Goal: Task Accomplishment & Management: Manage account settings

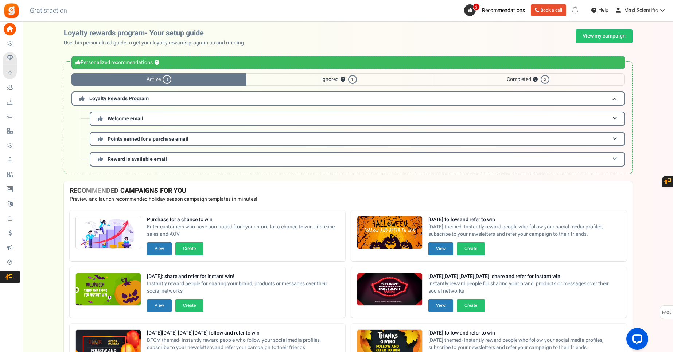
click at [150, 163] on h3 "Reward is available email" at bounding box center [357, 159] width 535 height 14
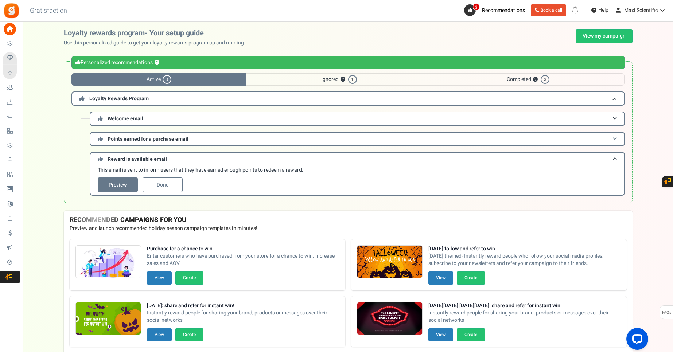
click at [172, 142] on span "Points earned for a purchase email" at bounding box center [148, 139] width 81 height 8
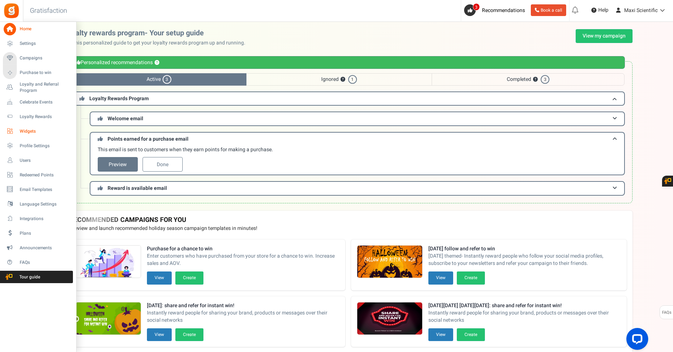
click at [32, 130] on span "Widgets" at bounding box center [45, 131] width 51 height 6
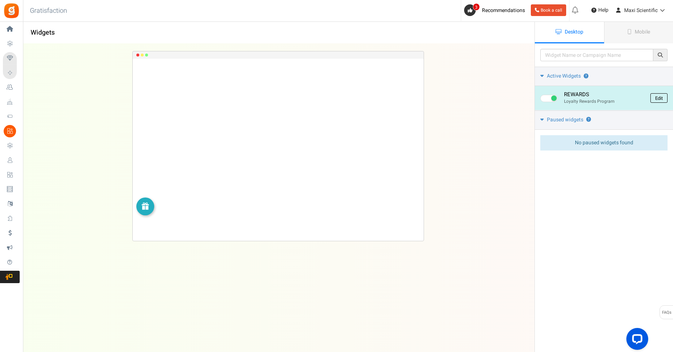
click at [662, 98] on link "Edit" at bounding box center [658, 97] width 17 height 9
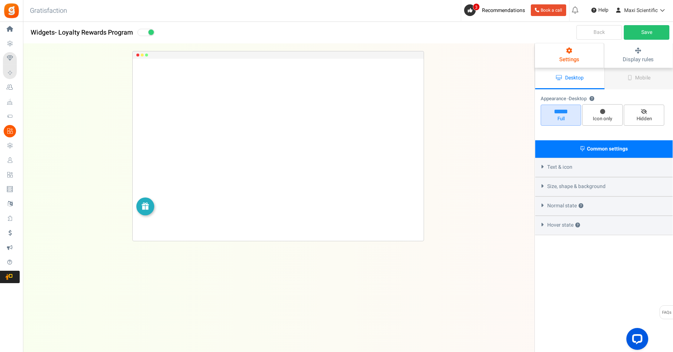
select select "left-bottom-bar"
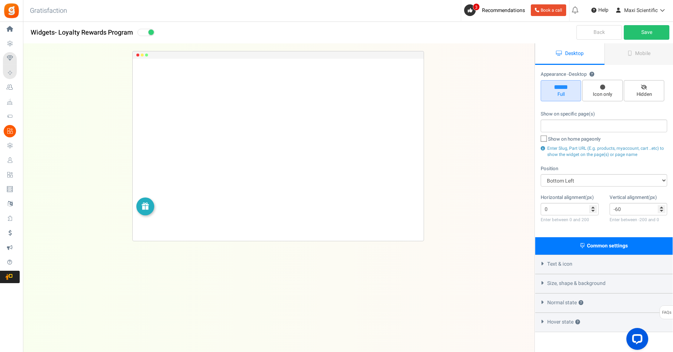
radio input "true"
click at [143, 207] on img at bounding box center [145, 206] width 8 height 8
click at [150, 203] on div at bounding box center [145, 206] width 12 height 8
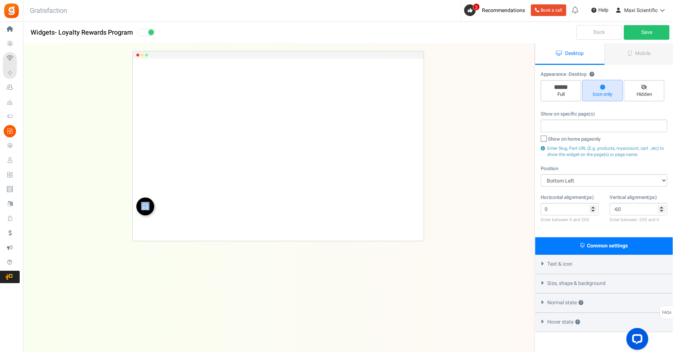
click at [150, 203] on div at bounding box center [145, 206] width 12 height 8
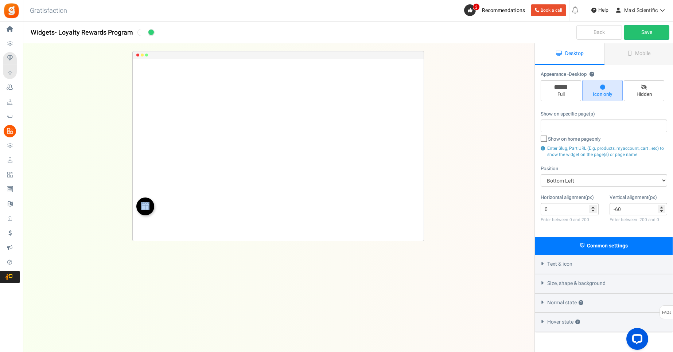
click at [150, 203] on div at bounding box center [145, 206] width 12 height 8
click at [269, 288] on div "REWARDS Loading.. × To configure LightBox layout please Click here" at bounding box center [278, 183] width 534 height 279
click at [601, 34] on link "Back" at bounding box center [599, 32] width 46 height 15
